Goal: Information Seeking & Learning: Learn about a topic

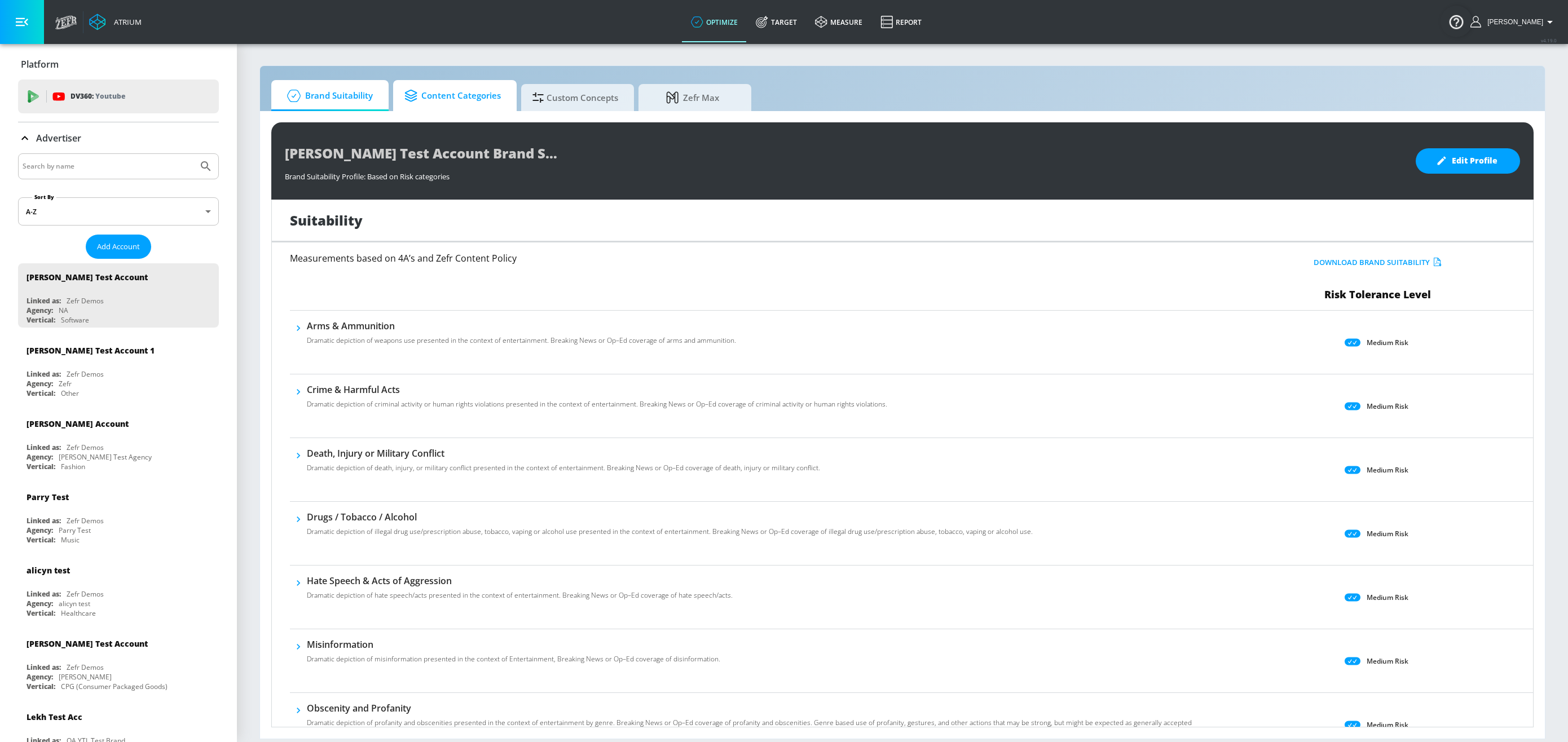
click at [452, 86] on span "Content Categories" at bounding box center [452, 96] width 96 height 27
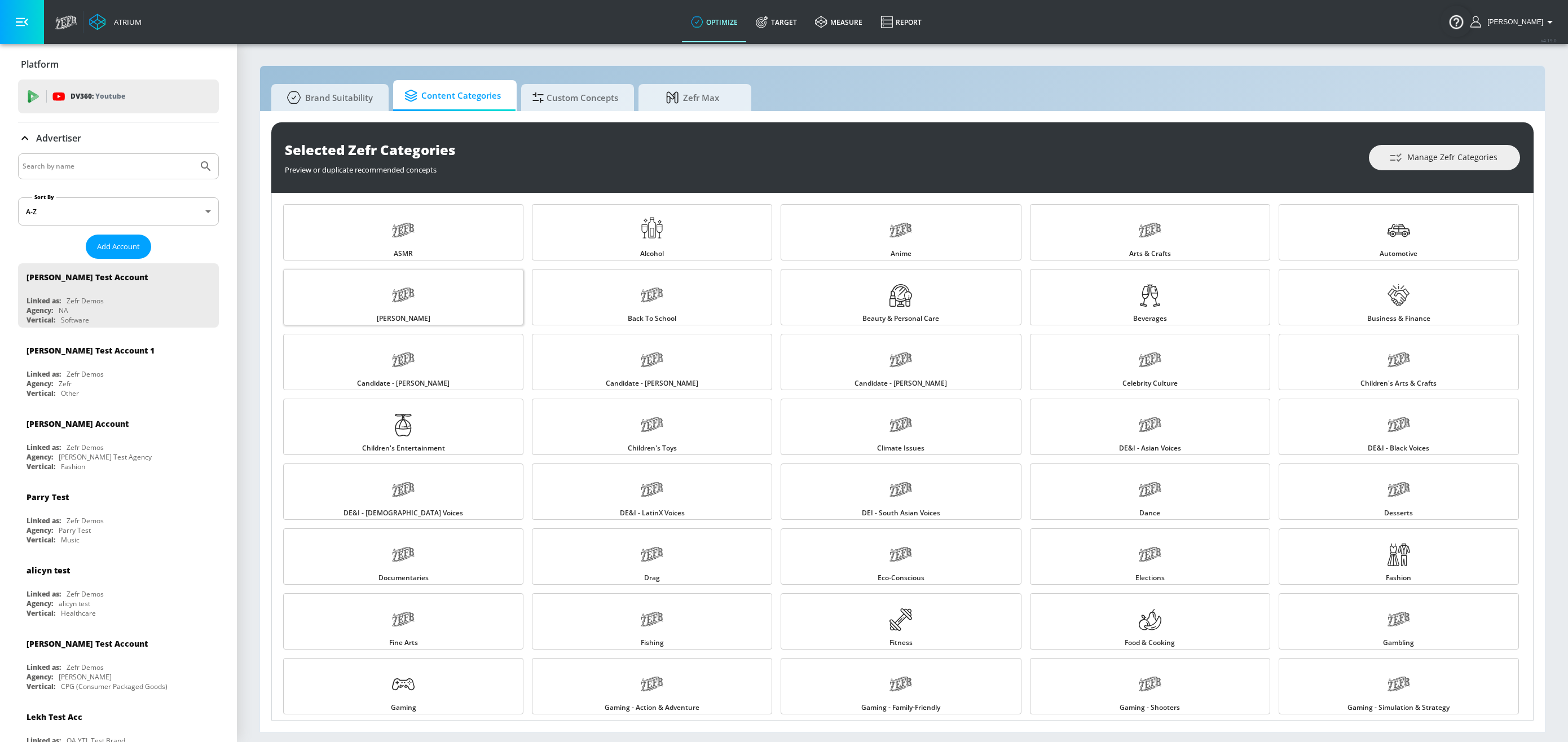
click at [415, 299] on link "[PERSON_NAME]" at bounding box center [403, 297] width 240 height 57
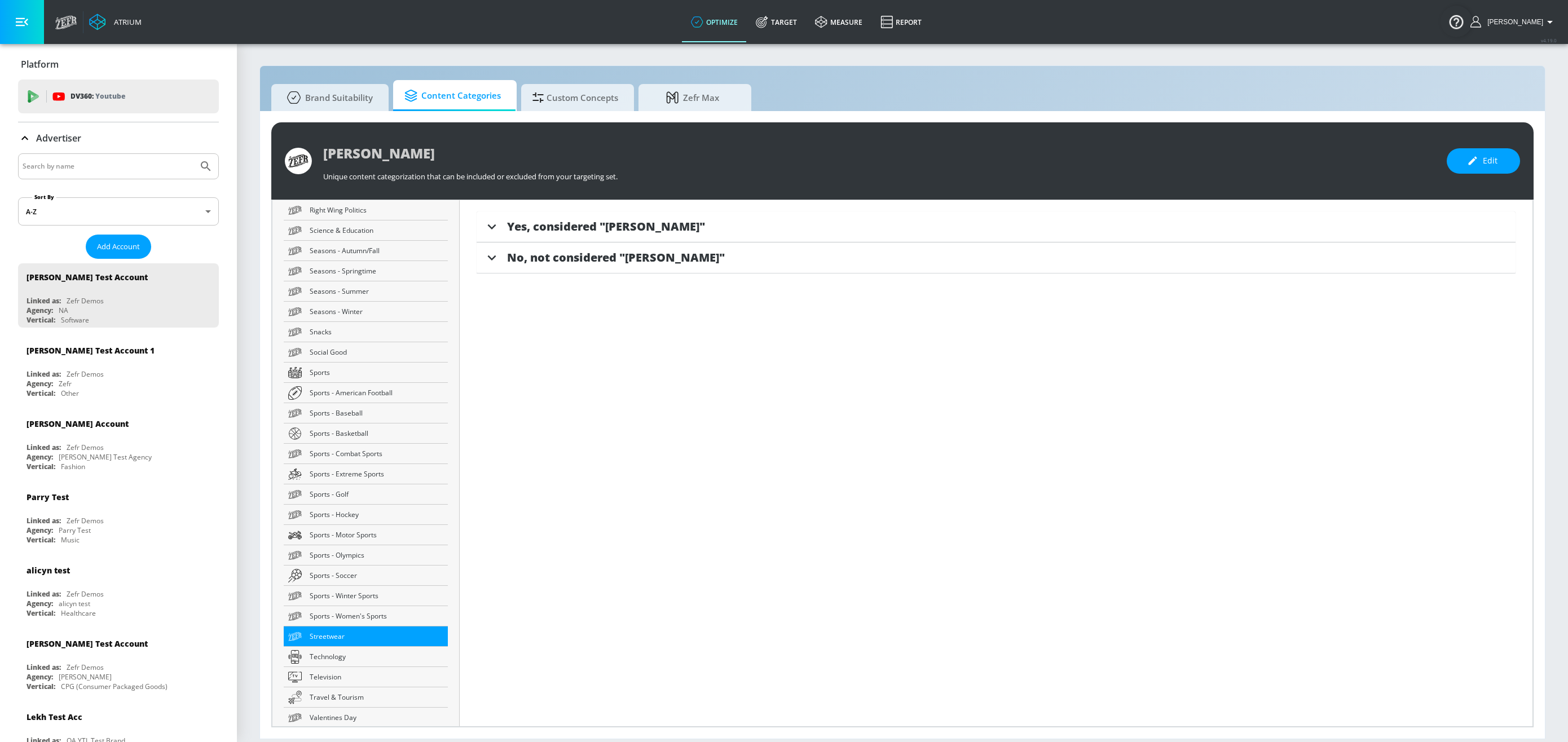
scroll to position [1850, 0]
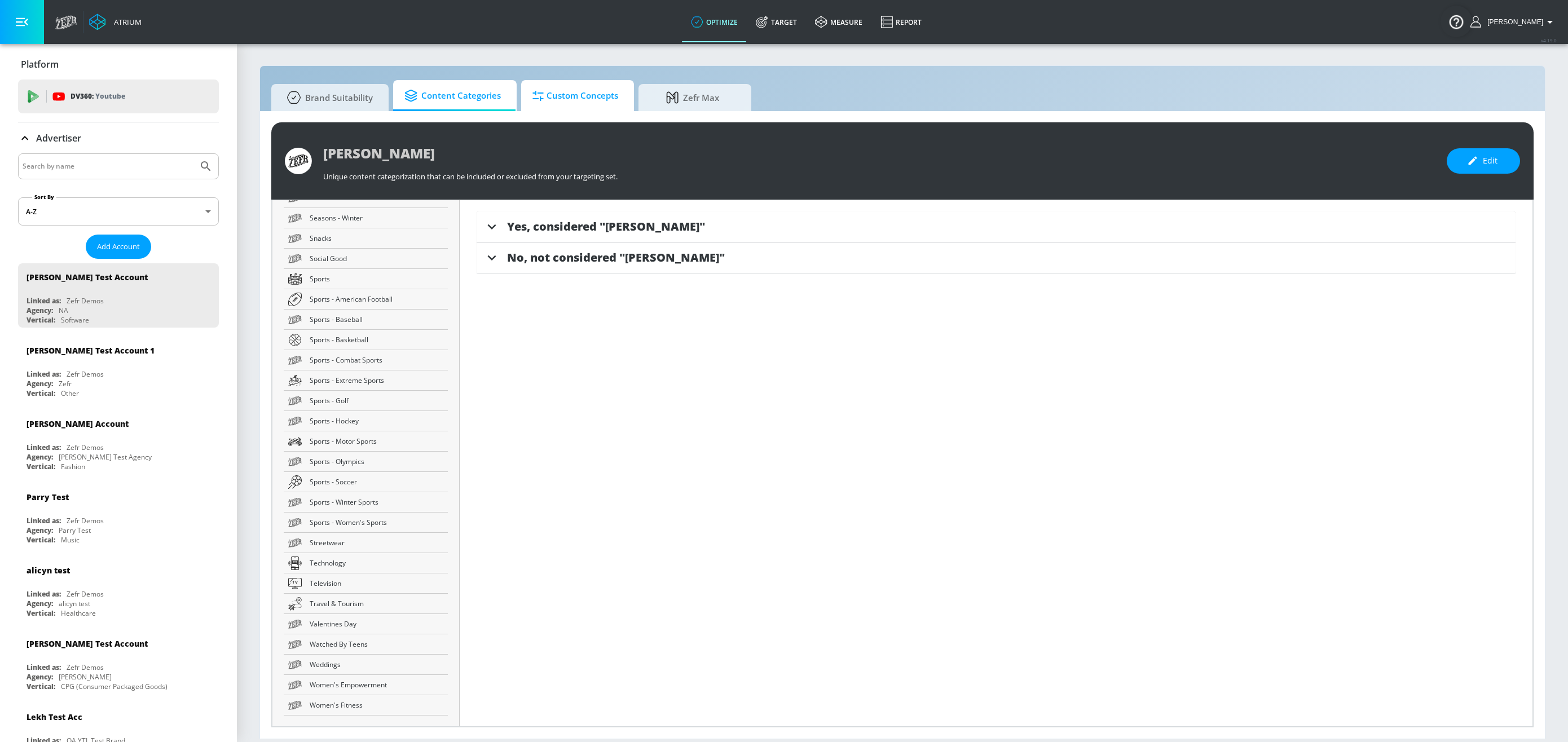
click at [592, 105] on span "Custom Concepts" at bounding box center [575, 96] width 86 height 27
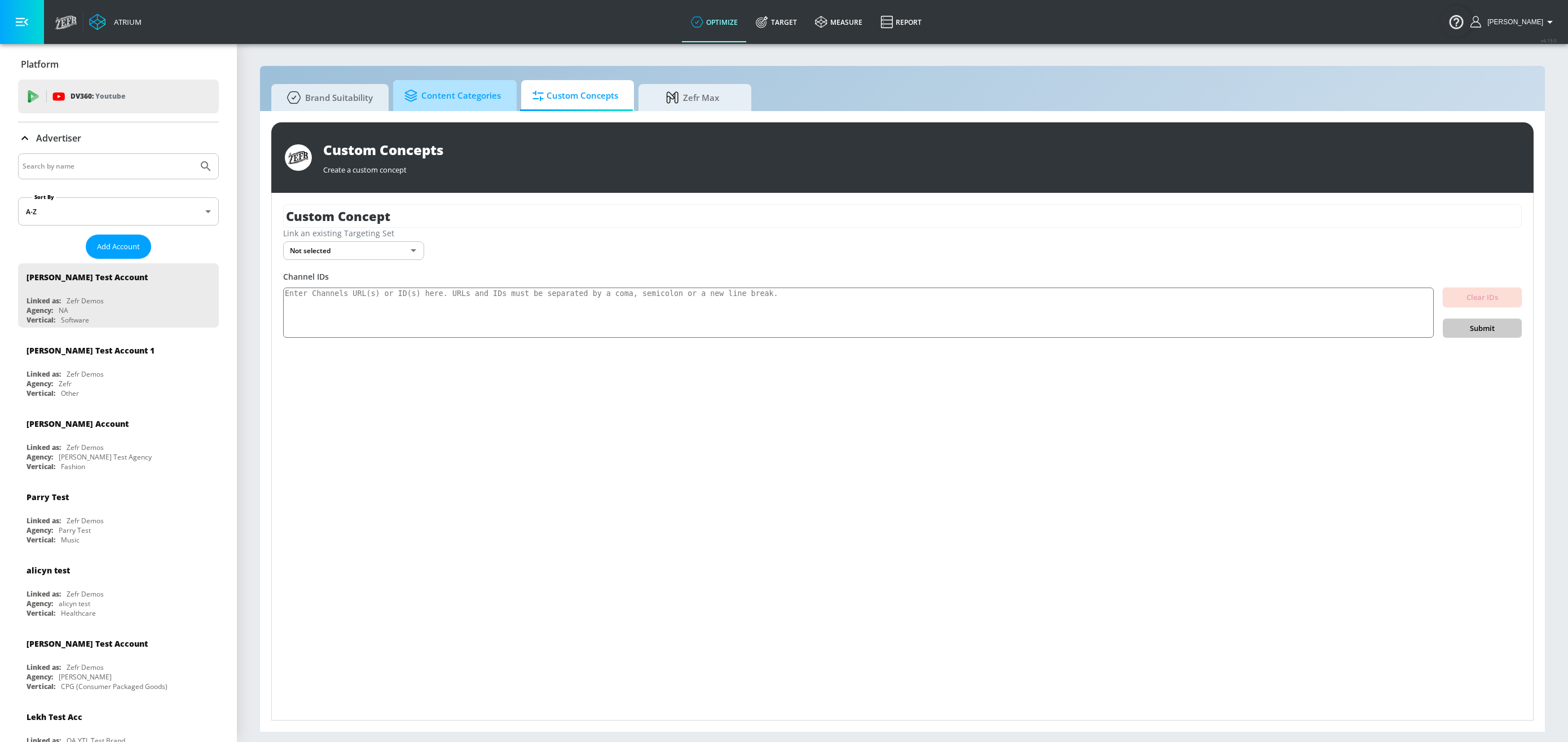
click at [465, 103] on span "Content Categories" at bounding box center [452, 96] width 96 height 27
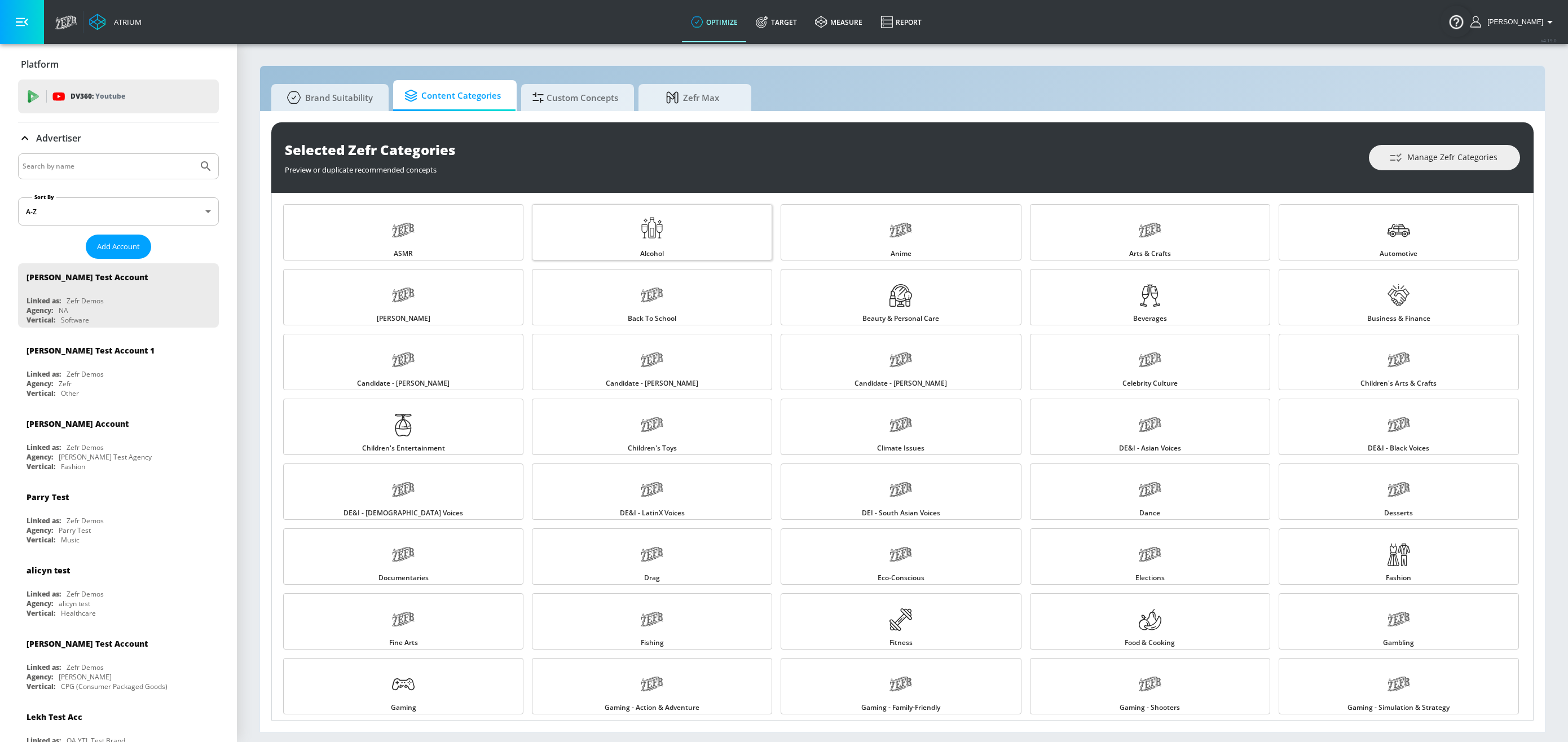
click at [667, 219] on link "Alcohol" at bounding box center [652, 232] width 240 height 57
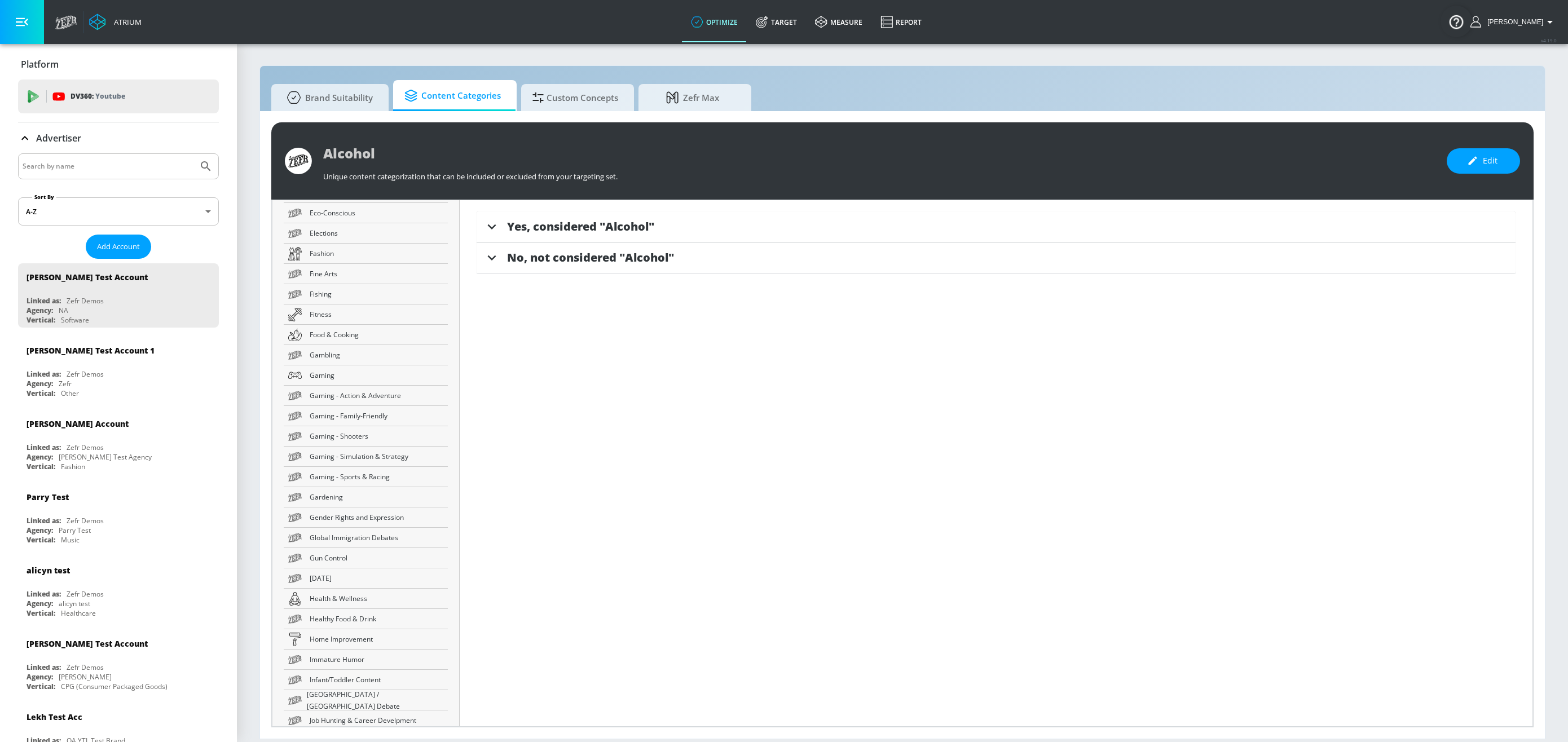
scroll to position [940, 0]
click at [93, 25] on icon at bounding box center [97, 22] width 17 height 17
